Goal: Transaction & Acquisition: Purchase product/service

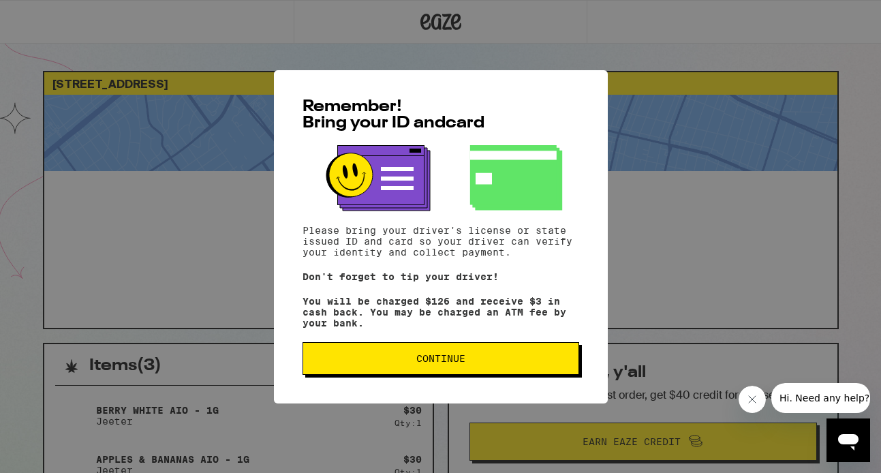
click at [557, 346] on div "Remember! Bring your ID and card Please bring your driver's license or state is…" at bounding box center [441, 236] width 334 height 333
click at [529, 360] on span "Continue" at bounding box center [440, 359] width 253 height 10
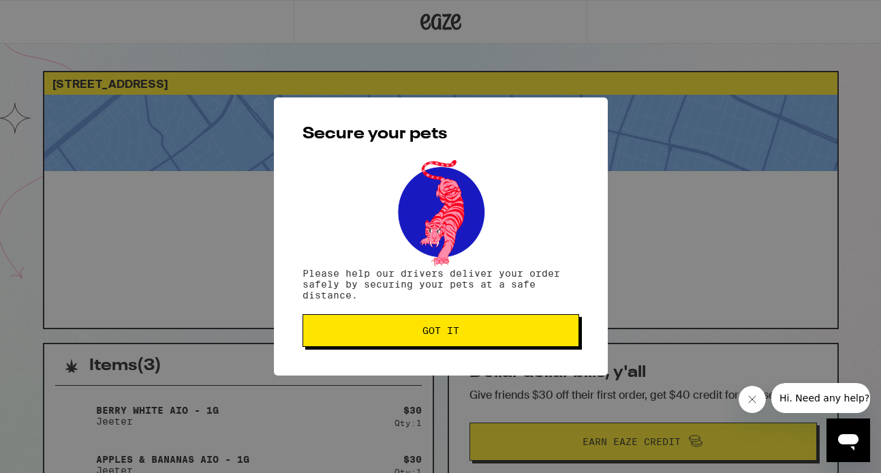
click at [520, 339] on button "Got it" at bounding box center [440, 330] width 277 height 33
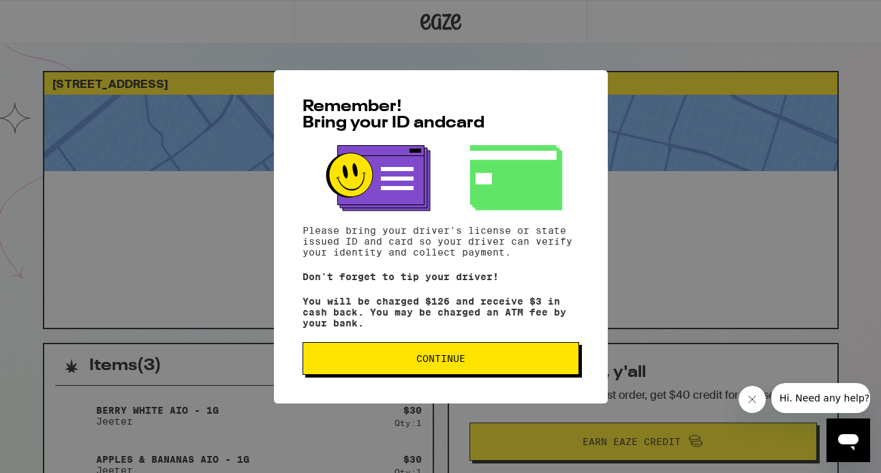
click at [503, 360] on span "Continue" at bounding box center [440, 359] width 253 height 10
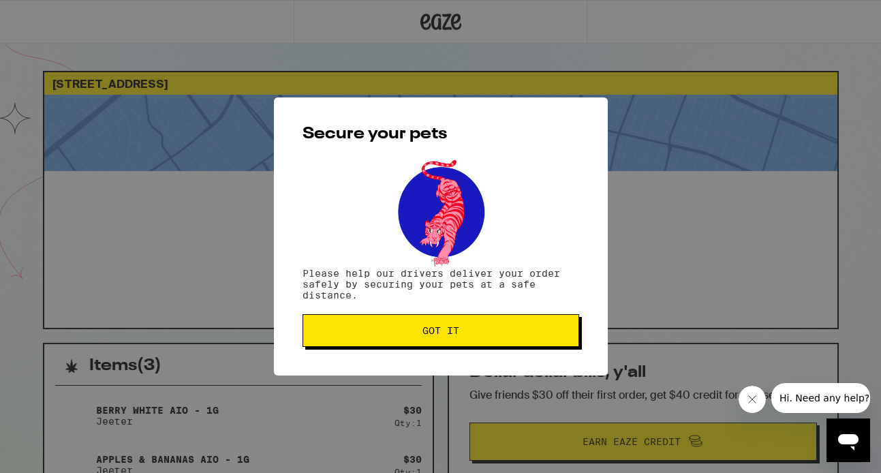
click at [503, 329] on span "Got it" at bounding box center [440, 331] width 253 height 10
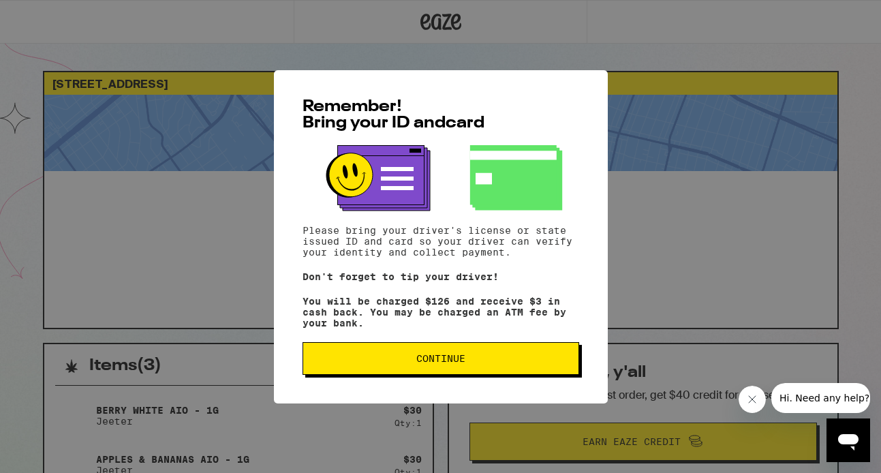
click at [499, 362] on span "Continue" at bounding box center [440, 359] width 253 height 10
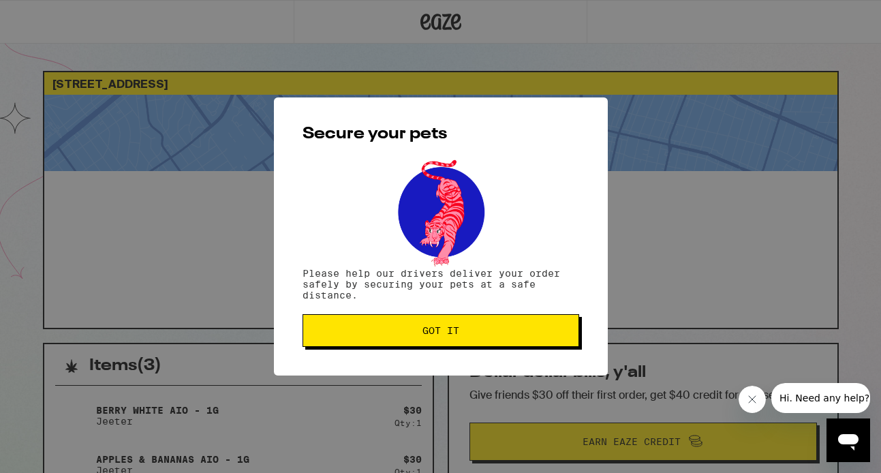
click at [516, 328] on span "Got it" at bounding box center [440, 331] width 253 height 10
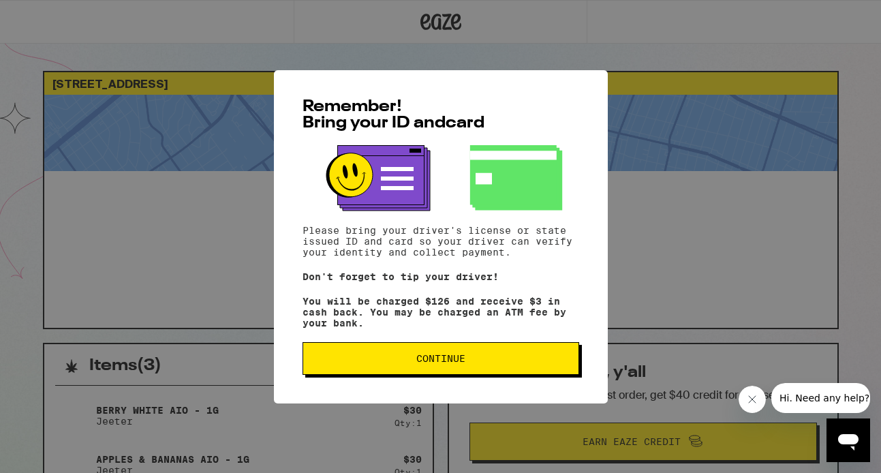
click at [439, 356] on button "Continue" at bounding box center [440, 358] width 277 height 33
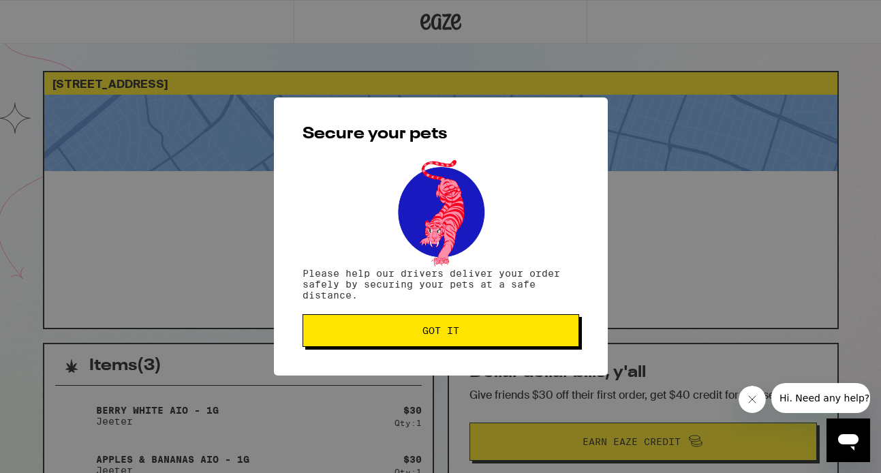
click at [438, 332] on span "Got it" at bounding box center [440, 331] width 37 height 10
